Goal: Task Accomplishment & Management: Use online tool/utility

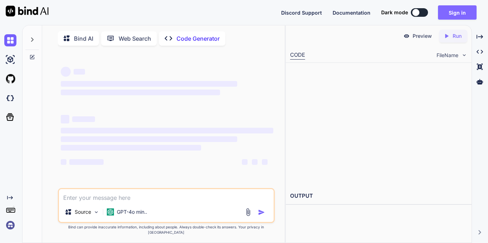
click at [451, 15] on button "Sign in" at bounding box center [457, 12] width 39 height 14
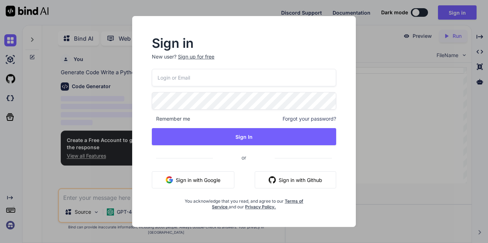
scroll to position [3, 0]
click at [197, 180] on button "Sign in with Google" at bounding box center [193, 179] width 82 height 17
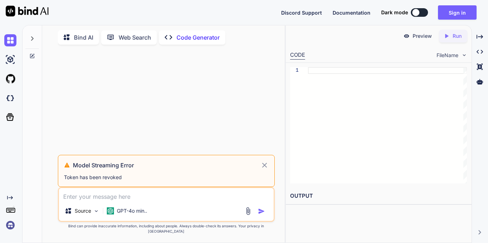
click at [417, 17] on div "Discord Support Documentation Dark mode Sign in Created with Pixso." at bounding box center [381, 12] width 201 height 14
click at [418, 15] on div at bounding box center [415, 12] width 7 height 7
type textarea "x"
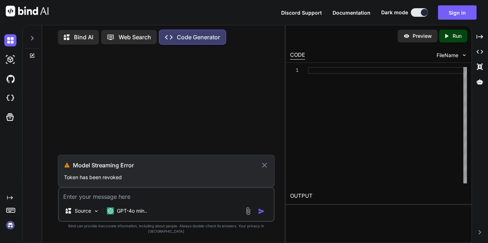
click at [98, 201] on textarea at bounding box center [166, 194] width 215 height 13
type textarea "C"
type textarea "x"
type textarea "Cn"
type textarea "x"
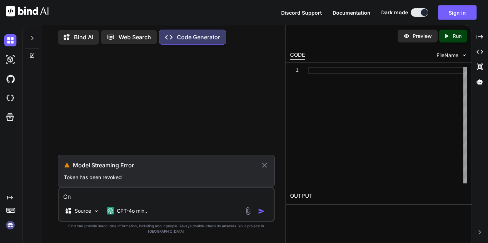
type textarea "C"
type textarea "x"
type textarea "C"
click at [79, 37] on p "Bind AI" at bounding box center [83, 37] width 19 height 9
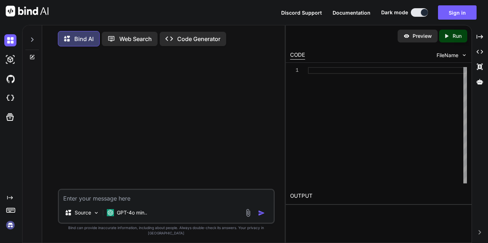
type textarea "x"
type textarea "cna"
type textarea "x"
type textarea "cn"
type textarea "x"
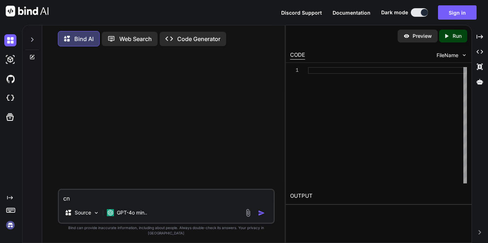
type textarea "c"
type textarea "x"
type textarea "ca"
type textarea "x"
type textarea "can"
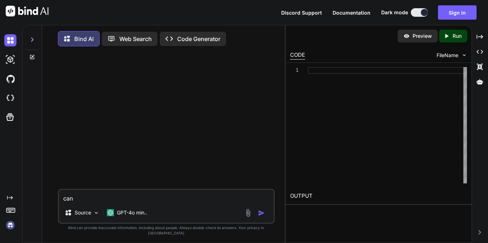
type textarea "x"
type textarea "can"
type textarea "x"
type textarea "can y"
type textarea "x"
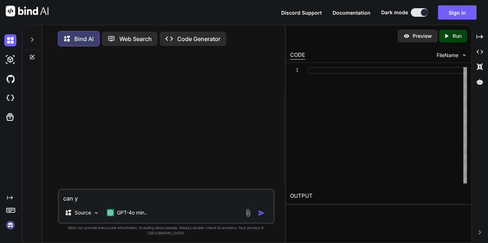
type textarea "can yo"
type textarea "x"
type textarea "can you"
type textarea "x"
type textarea "can you"
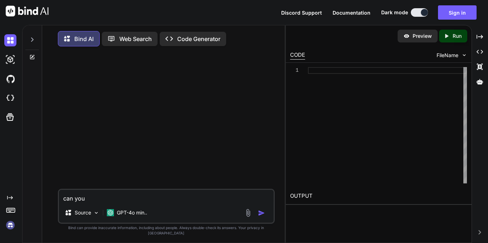
type textarea "x"
type textarea "can you m"
type textarea "x"
type textarea "can you ma"
type textarea "x"
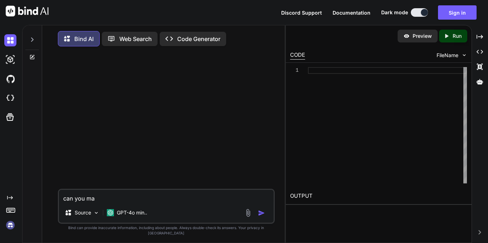
type textarea "can you mak"
type textarea "x"
type textarea "can you make"
type textarea "x"
type textarea "can you makea"
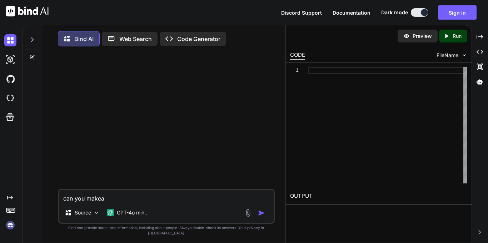
type textarea "x"
type textarea "can you make"
type textarea "x"
type textarea "can you make"
type textarea "x"
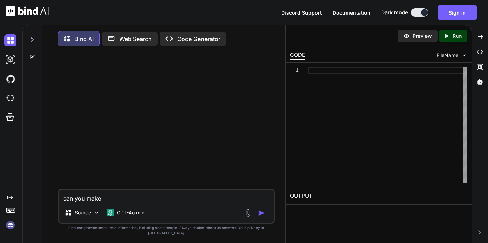
type textarea "can you make a"
type textarea "x"
type textarea "can you make a"
type textarea "x"
type textarea "can you make a av"
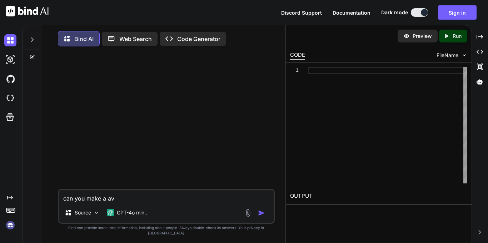
type textarea "x"
type textarea "can you make a ave"
type textarea "x"
type textarea "can you make a av"
type textarea "x"
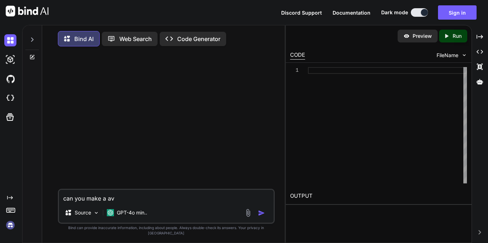
type textarea "can you make a a"
type textarea "x"
type textarea "can you make a av"
type textarea "x"
type textarea "can you make a ave"
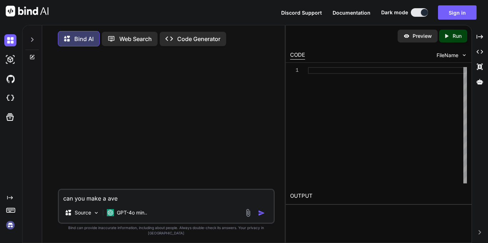
type textarea "x"
type textarea "can you make a av"
type textarea "x"
type textarea "can you make a a"
type textarea "x"
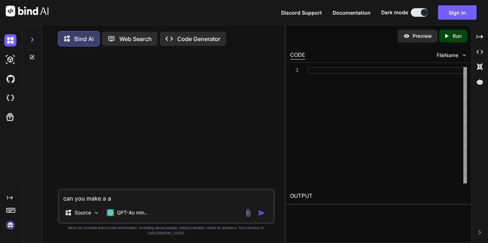
type textarea "can you make a"
type textarea "x"
type textarea "can you make a v"
type textarea "x"
type textarea "can you make a ve"
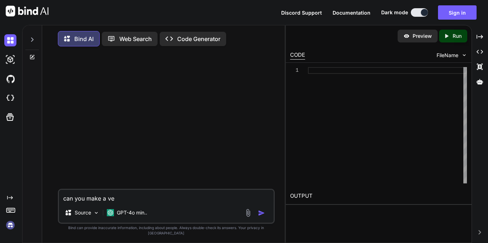
type textarea "x"
type textarea "can you make a ver"
type textarea "x"
type textarea "can you make a very"
type textarea "x"
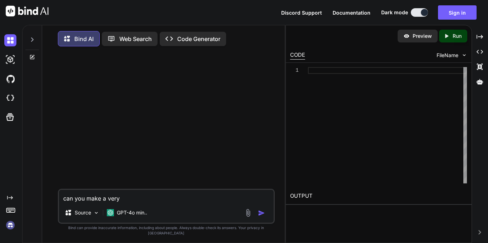
type textarea "can you make a very"
type textarea "x"
type textarea "can you make a very s"
type textarea "x"
type textarea "can you make a very si"
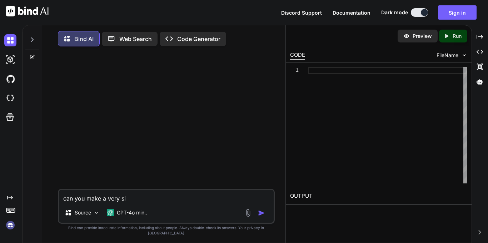
type textarea "x"
type textarea "can you make a very sip"
type textarea "x"
type textarea "can you make a very si"
type textarea "x"
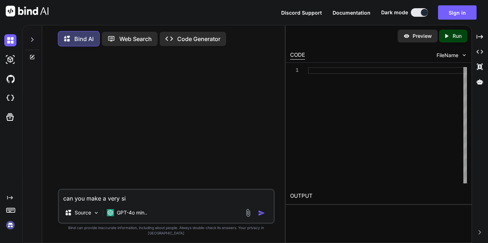
type textarea "can you make a very sim"
type textarea "x"
type textarea "can you make a very simp"
type textarea "x"
type textarea "can you make a very simpl"
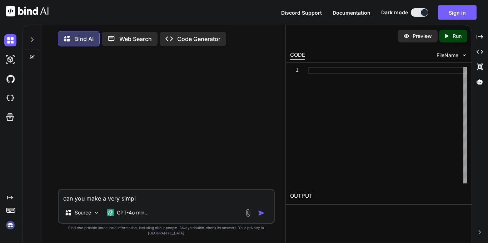
type textarea "x"
type textarea "can you make a very simple"
type textarea "x"
type textarea "can you make a very simple"
type textarea "x"
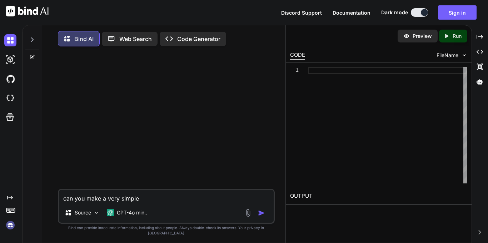
type textarea "can you make a very simple a"
type textarea "x"
type textarea "can you make a very simple ar"
type textarea "x"
type textarea "can you make a very simple arc"
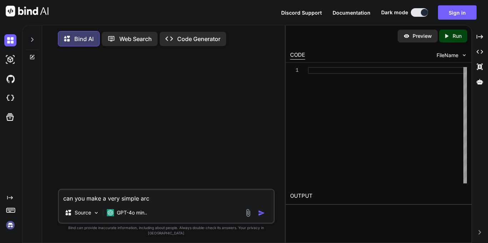
type textarea "x"
type textarea "can you make a very simple arch"
type textarea "x"
type textarea "can you make a very simple arche"
type textarea "x"
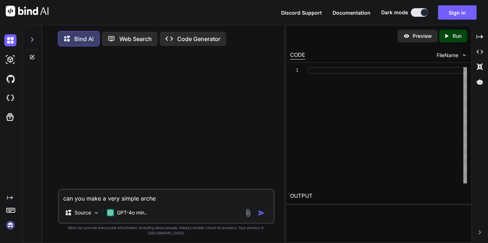
type textarea "can you make a very simple [PERSON_NAME]"
type textarea "x"
type textarea "can you make a very simple [PERSON_NAME]"
type textarea "x"
type textarea "can you make a very simple [PERSON_NAME] c"
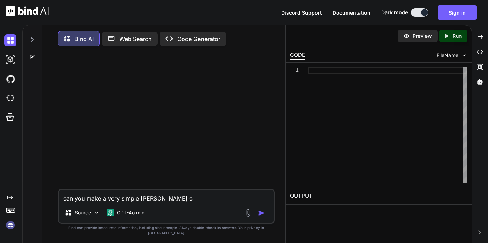
type textarea "x"
type textarea "can you make a very simple [PERSON_NAME]"
type textarea "x"
type textarea "can you make a very simple [PERSON_NAME] g"
type textarea "x"
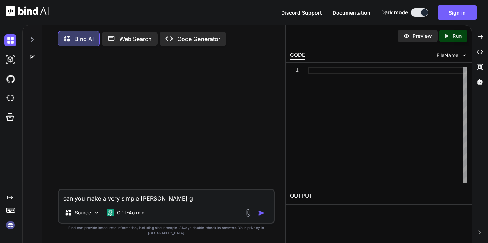
type textarea "can you make a very simple [PERSON_NAME] ga"
type textarea "x"
type textarea "can you make a very simple [PERSON_NAME] gam"
type textarea "x"
type textarea "can you make a very simple [PERSON_NAME] game"
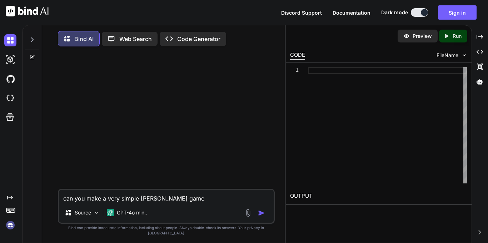
type textarea "x"
type textarea "can you make a very simple [PERSON_NAME] game"
type textarea "x"
type textarea "can you make a very simple [PERSON_NAME] game i"
type textarea "x"
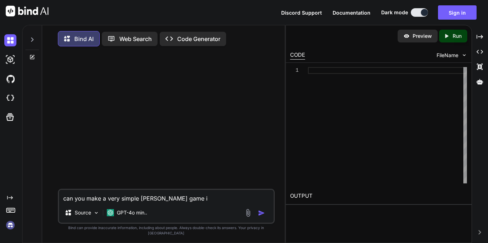
type textarea "can you make a very simple [PERSON_NAME] game in"
type textarea "x"
type textarea "can you make a very simple [PERSON_NAME] game in"
type textarea "x"
type textarea "can you make a very simple [PERSON_NAME] game in p"
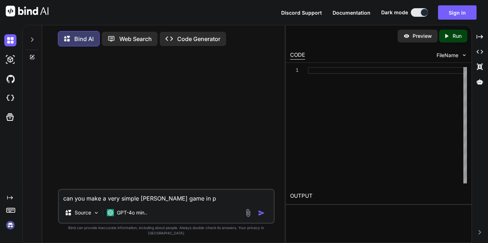
type textarea "x"
type textarea "can you make a very simple [PERSON_NAME] game in py"
type textarea "x"
type textarea "can you make a very simple [PERSON_NAME] game in pyt"
type textarea "x"
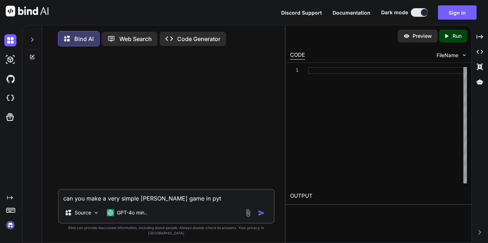
type textarea "can you make a very simple [PERSON_NAME] game in pyth"
type textarea "x"
type textarea "can you make a very simple [PERSON_NAME] game in pytho"
type textarea "x"
type textarea "can you make a very simple [PERSON_NAME] game in python"
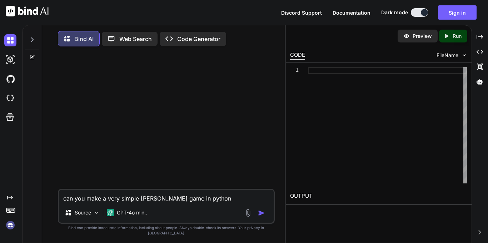
type textarea "x"
type textarea "can you make a very simple [PERSON_NAME] game in python'"
type textarea "x"
type textarea "can you make a very simple [PERSON_NAME] game in python"
click at [260, 217] on img "button" at bounding box center [261, 213] width 7 height 7
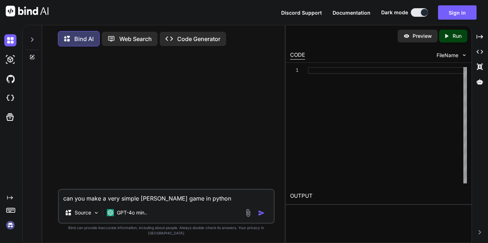
type textarea "x"
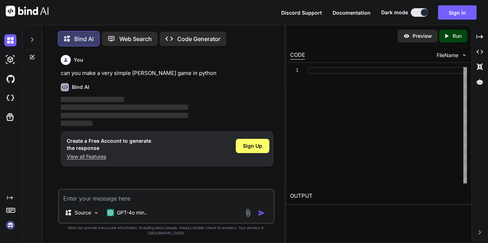
scroll to position [4, 0]
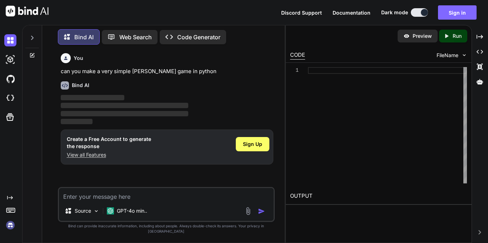
click at [457, 16] on button "Sign in" at bounding box center [457, 12] width 39 height 14
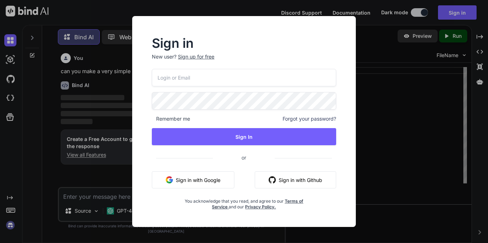
click at [213, 182] on button "Sign in with Google" at bounding box center [193, 179] width 82 height 17
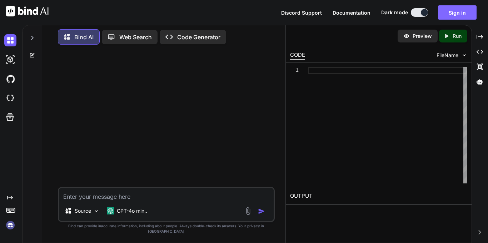
click at [460, 16] on button "Sign in" at bounding box center [457, 12] width 39 height 14
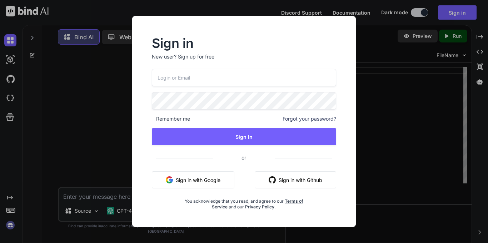
click at [191, 176] on button "Sign in with Google" at bounding box center [193, 179] width 82 height 17
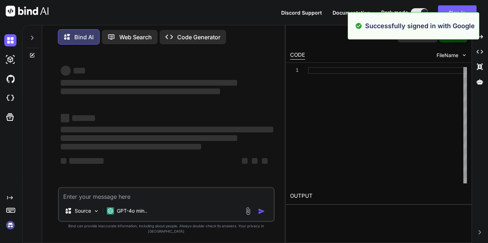
type textarea "x"
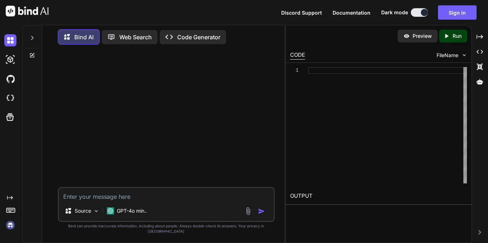
click at [95, 199] on textarea at bounding box center [166, 194] width 215 height 13
click at [458, 15] on button "Sign in" at bounding box center [457, 12] width 39 height 14
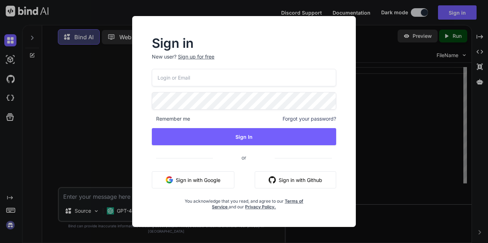
click at [234, 80] on input "email" at bounding box center [244, 77] width 184 height 17
type input "[PERSON_NAME][EMAIL_ADDRESS][DOMAIN_NAME]"
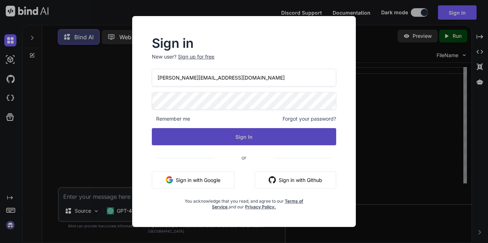
click at [254, 138] on button "Sign In" at bounding box center [244, 136] width 184 height 17
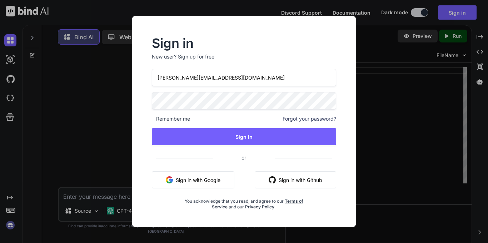
click at [228, 182] on button "Sign in with Google" at bounding box center [193, 179] width 82 height 17
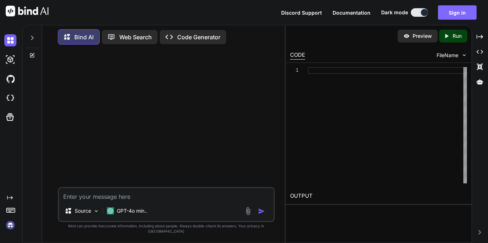
click at [454, 17] on button "Sign in" at bounding box center [457, 12] width 39 height 14
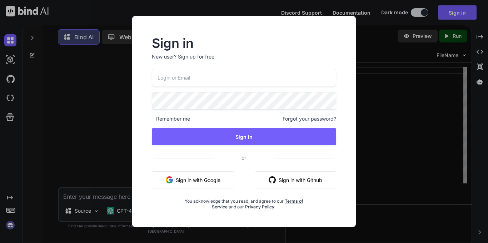
click at [199, 181] on button "Sign in with Google" at bounding box center [193, 179] width 82 height 17
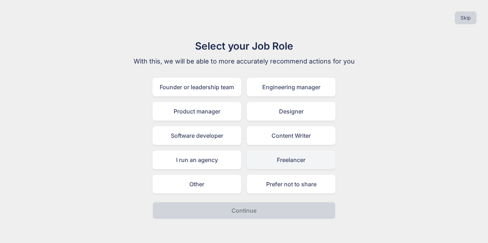
click at [300, 164] on div "Freelancer" at bounding box center [291, 160] width 89 height 19
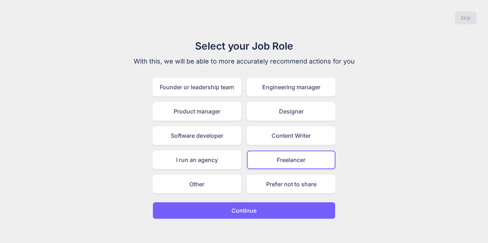
click at [294, 216] on button "Continue" at bounding box center [243, 210] width 183 height 17
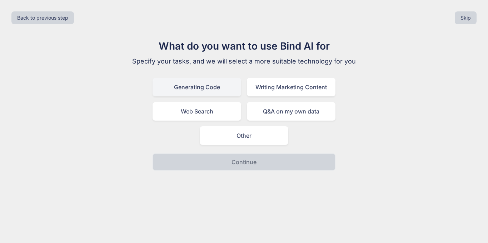
click at [224, 87] on div "Generating Code" at bounding box center [196, 87] width 89 height 19
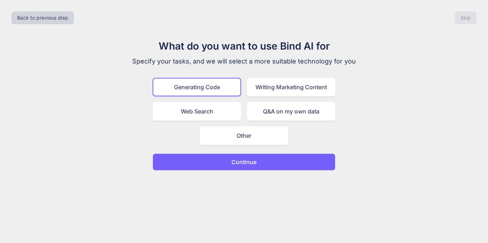
click at [252, 160] on p "Continue" at bounding box center [243, 162] width 25 height 9
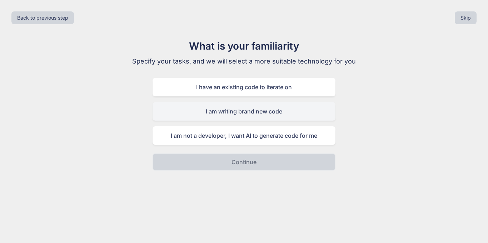
click at [228, 111] on div "I am writing brand new code" at bounding box center [243, 111] width 183 height 19
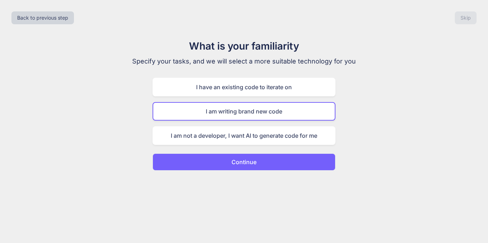
click at [231, 160] on p "Continue" at bounding box center [243, 162] width 25 height 9
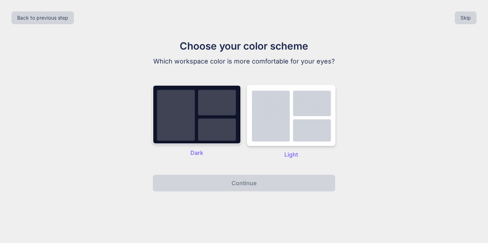
click at [194, 112] on img at bounding box center [196, 114] width 89 height 59
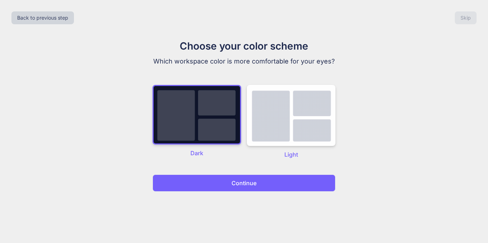
click at [218, 174] on div "Choose your color scheme Which workspace color is more comfortable for your eye…" at bounding box center [244, 115] width 240 height 153
click at [222, 180] on button "Continue" at bounding box center [243, 183] width 183 height 17
click at [251, 180] on p "Continue" at bounding box center [243, 183] width 25 height 9
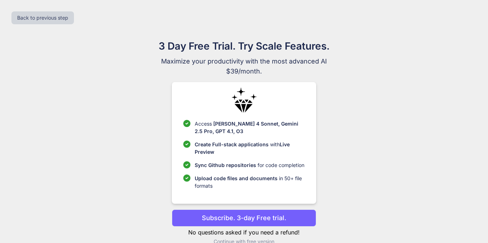
scroll to position [14, 0]
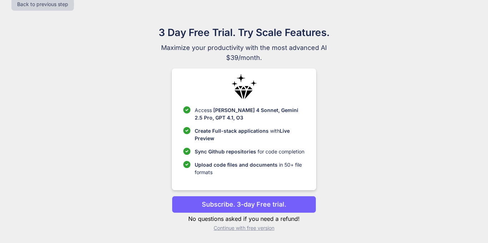
click at [255, 229] on p "Continue with free version" at bounding box center [244, 228] width 144 height 7
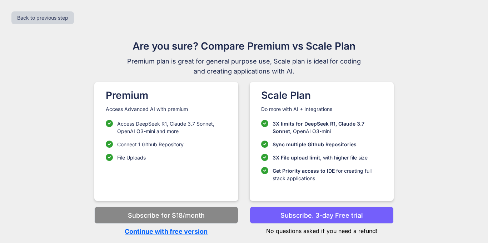
scroll to position [0, 0]
click at [187, 231] on p "Continue with free version" at bounding box center [166, 232] width 144 height 10
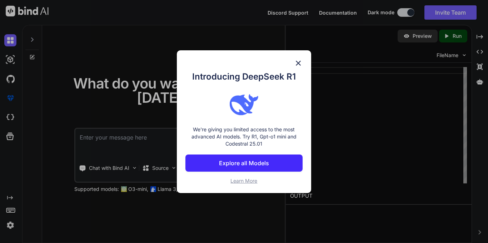
click at [297, 60] on img at bounding box center [298, 63] width 9 height 9
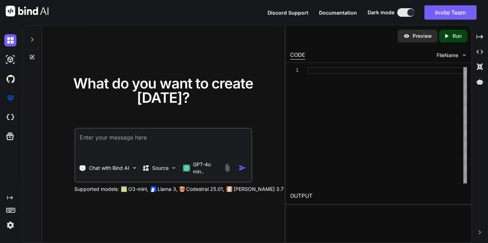
click at [129, 141] on textarea at bounding box center [163, 142] width 176 height 26
type textarea "x"
type textarea "c"
type textarea "x"
type textarea "can"
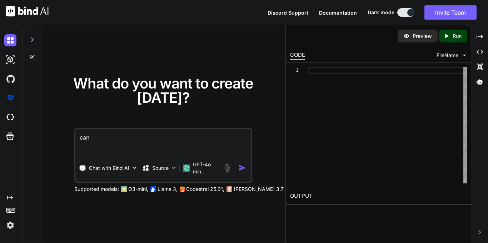
type textarea "x"
type textarea "can"
type textarea "x"
type textarea "can yo"
type textarea "x"
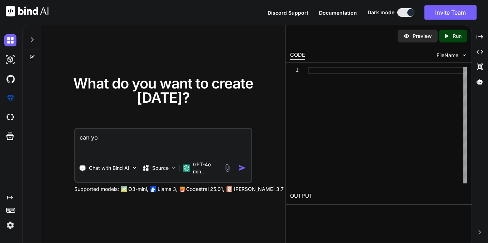
type textarea "can you"
type textarea "x"
type textarea "can you"
type textarea "x"
type textarea "can you m"
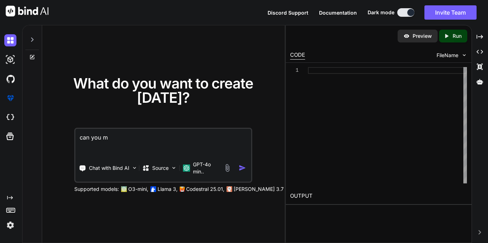
type textarea "x"
type textarea "can you ma"
type textarea "x"
type textarea "can you mak"
type textarea "x"
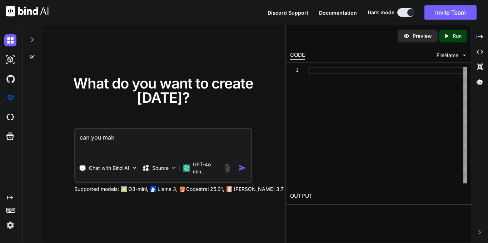
type textarea "can you make"
type textarea "x"
type textarea "can you make"
type textarea "x"
type textarea "can you make a"
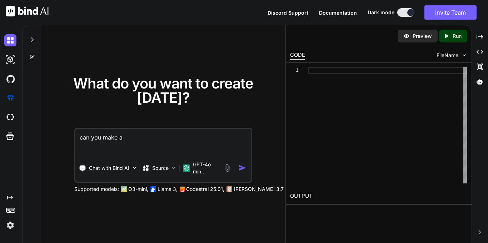
type textarea "x"
type textarea "can you make a"
type textarea "x"
type textarea "can you make a ve"
type textarea "x"
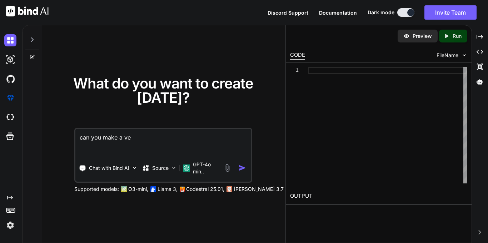
type textarea "can you make a ver"
type textarea "x"
type textarea "can you make a very"
type textarea "x"
type textarea "can you make a very"
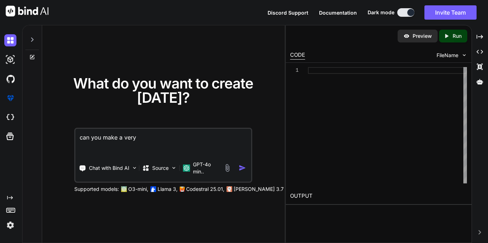
type textarea "x"
type textarea "can you make a very s"
type textarea "x"
type textarea "can you make a very si"
type textarea "x"
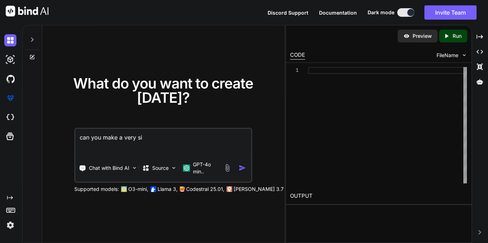
type textarea "can you make a very sim"
type textarea "x"
type textarea "can you make a very"
type textarea "x"
type textarea "can you make a very simple;"
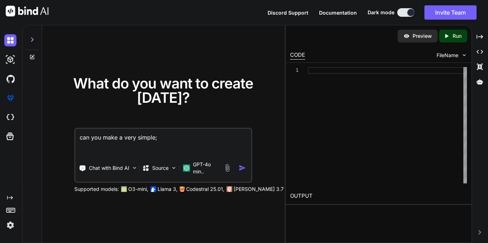
type textarea "x"
type textarea "can you make a very simple"
type textarea "x"
type textarea "can you make a very simple"
type textarea "x"
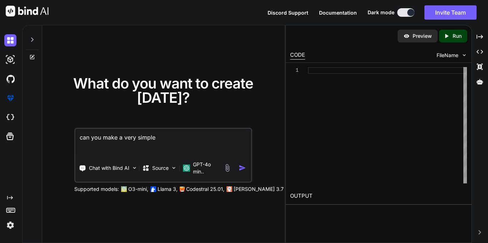
type textarea "can you make a very simple a"
type textarea "x"
type textarea "can you make a very simple ar"
type textarea "x"
type textarea "can you make a very simple arc"
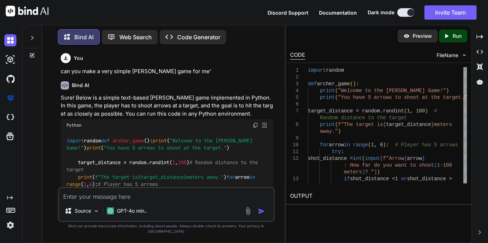
click at [255, 126] on img at bounding box center [255, 125] width 6 height 6
click at [147, 201] on textarea at bounding box center [166, 194] width 215 height 13
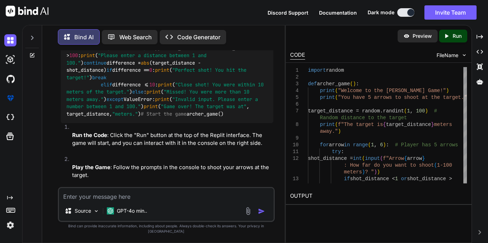
scroll to position [592, 0]
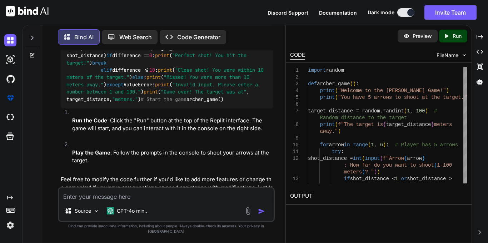
scroll to position [611, 0]
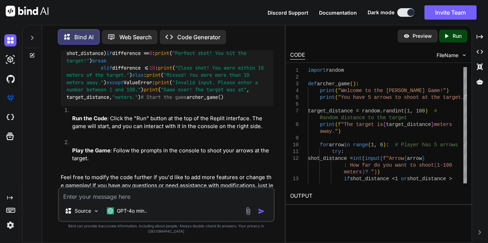
click at [121, 199] on textarea at bounding box center [166, 194] width 215 height 13
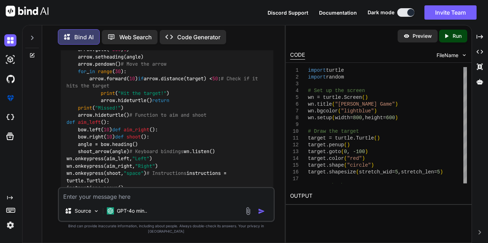
scroll to position [1053, 0]
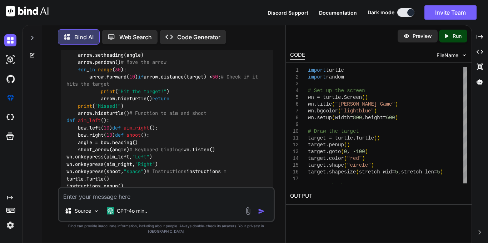
click at [150, 199] on textarea at bounding box center [166, 194] width 215 height 13
click at [247, 215] on img at bounding box center [248, 211] width 8 height 8
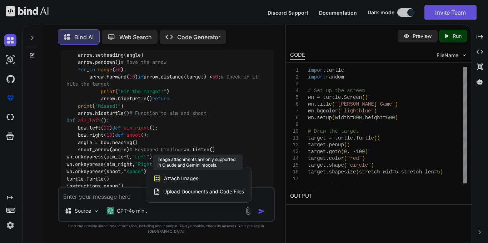
click at [190, 182] on span "Attach Images" at bounding box center [181, 178] width 34 height 7
click at [167, 182] on span "Attach Images" at bounding box center [181, 178] width 34 height 7
click at [132, 199] on div at bounding box center [244, 121] width 488 height 243
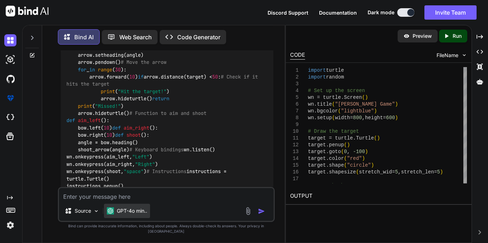
click at [130, 215] on p "GPT-4o min.." at bounding box center [132, 210] width 30 height 7
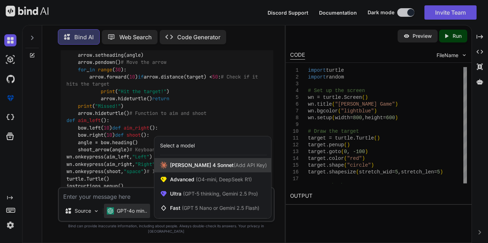
click at [210, 169] on span "[PERSON_NAME] 4 Sonnet (Add API Key)" at bounding box center [218, 165] width 97 height 7
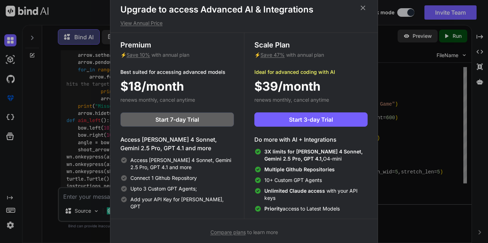
scroll to position [2, 0]
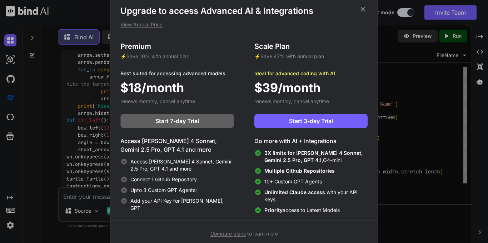
click at [362, 11] on icon at bounding box center [363, 9] width 8 height 8
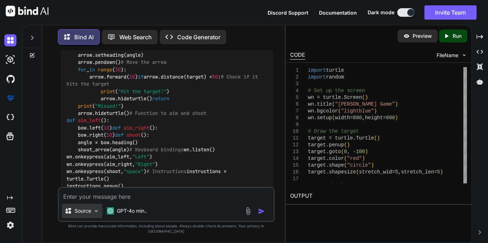
click at [85, 218] on div "Source" at bounding box center [82, 211] width 40 height 14
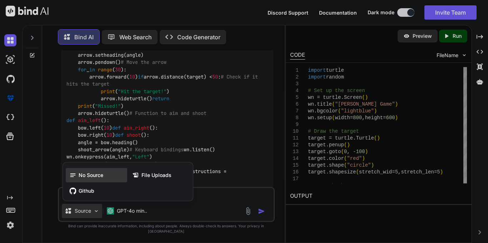
click at [96, 179] on span "No Source" at bounding box center [91, 175] width 25 height 7
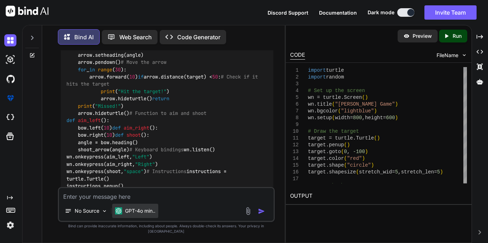
click at [149, 215] on p "GPT-4o min.." at bounding box center [140, 210] width 30 height 7
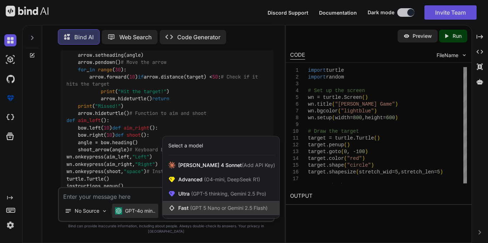
click at [180, 212] on span "Fast (GPT 5 Nano or Gemini 2.5 Flash)" at bounding box center [222, 208] width 89 height 7
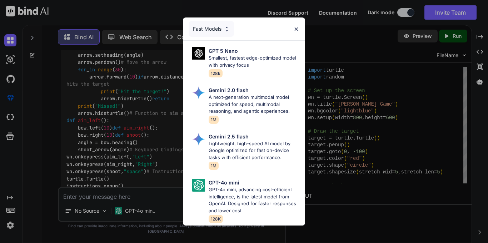
click at [294, 29] on img at bounding box center [296, 29] width 6 height 6
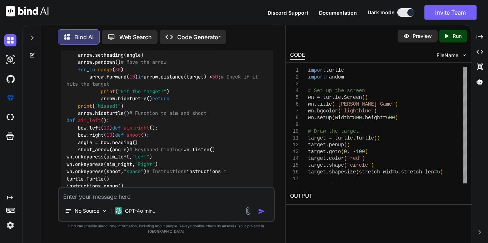
click at [201, 34] on p "Code Generator" at bounding box center [198, 37] width 43 height 9
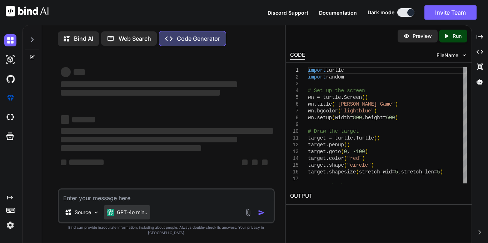
click at [141, 216] on p "GPT-4o min.." at bounding box center [132, 212] width 30 height 7
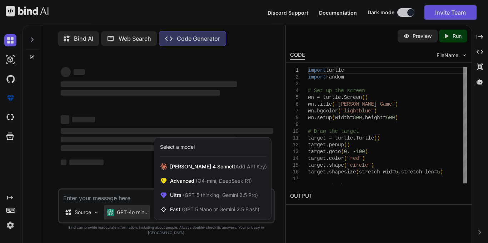
click at [141, 222] on div at bounding box center [244, 121] width 488 height 243
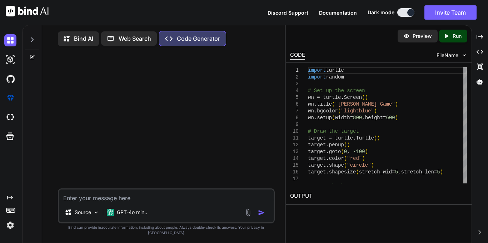
click at [131, 37] on p "Web Search" at bounding box center [135, 38] width 32 height 9
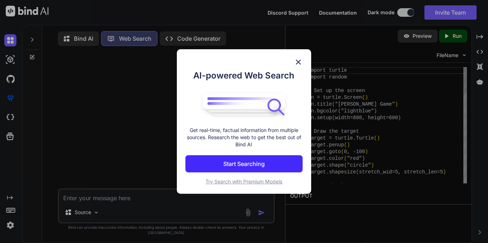
scroll to position [3, 0]
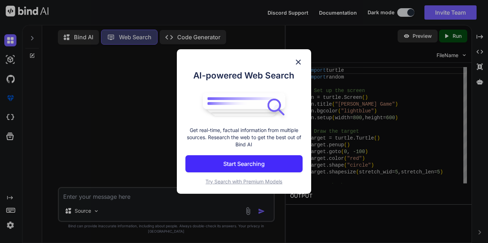
click at [301, 62] on img at bounding box center [298, 62] width 9 height 9
